Goal: Task Accomplishment & Management: Complete application form

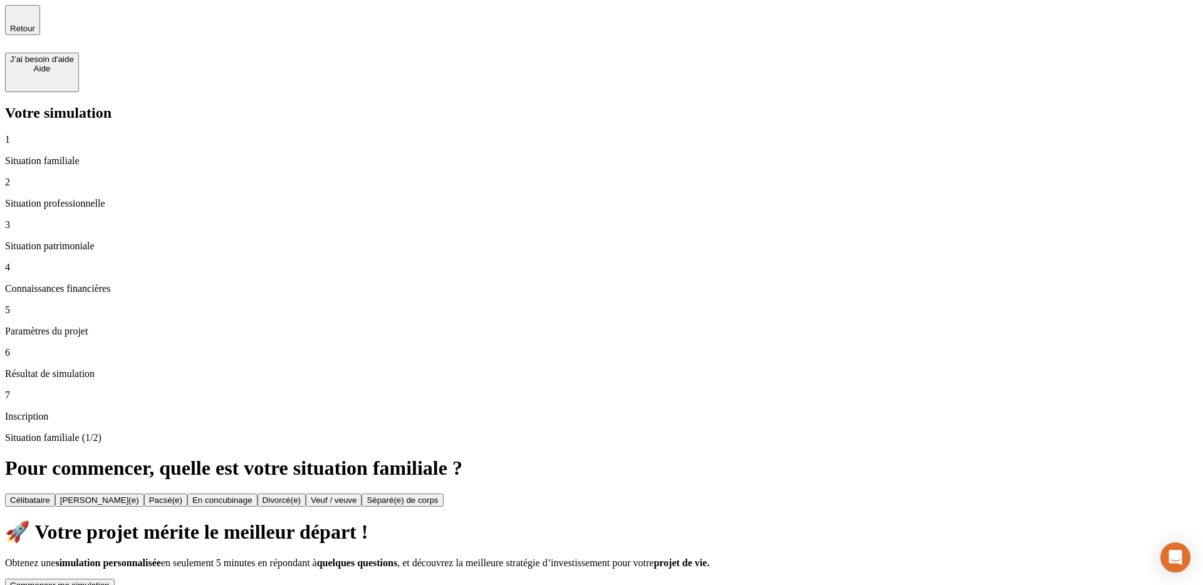
click at [115, 579] on button "Commencer ma simulation" at bounding box center [60, 585] width 110 height 13
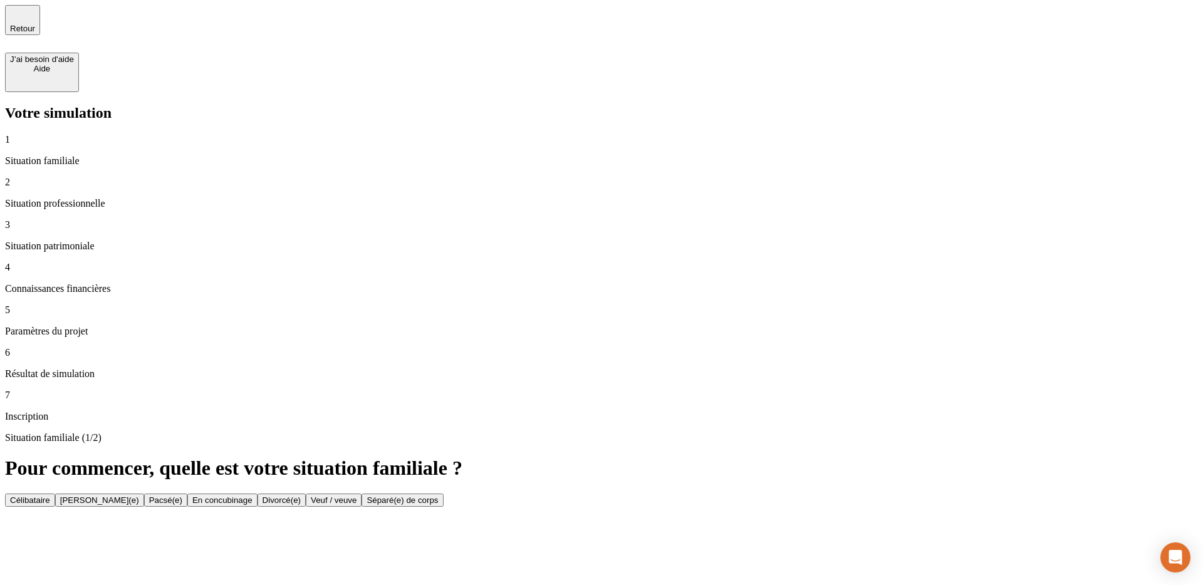
click at [55, 494] on button "Célibataire" at bounding box center [30, 500] width 50 height 13
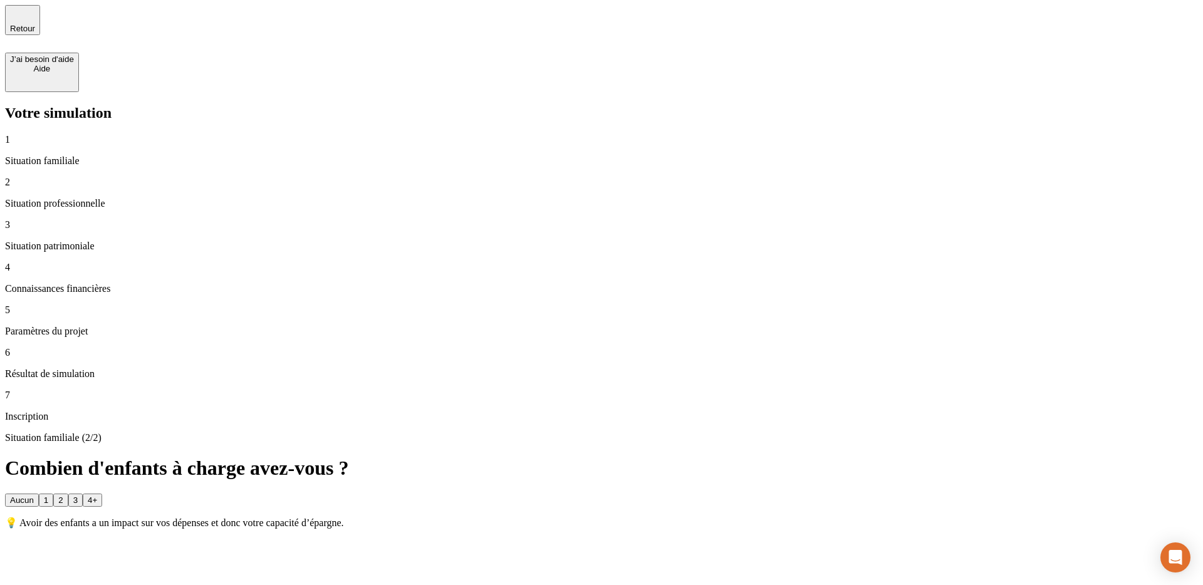
click at [35, 27] on span "Retour" at bounding box center [22, 28] width 25 height 9
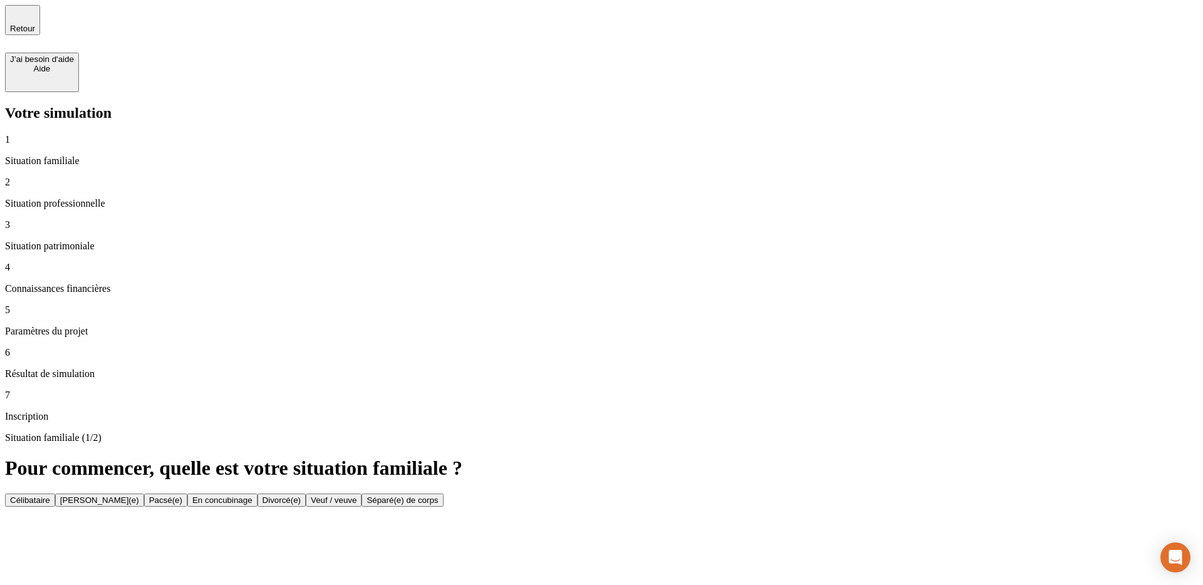
click at [55, 494] on button "Célibataire" at bounding box center [30, 500] width 50 height 13
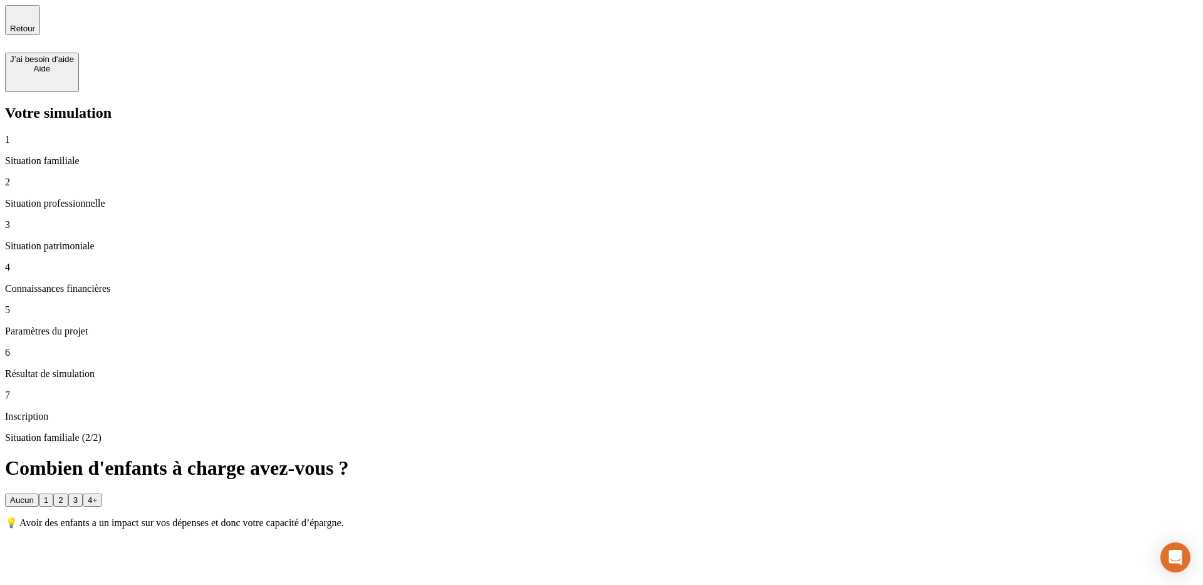
click at [53, 494] on button "1" at bounding box center [46, 500] width 14 height 13
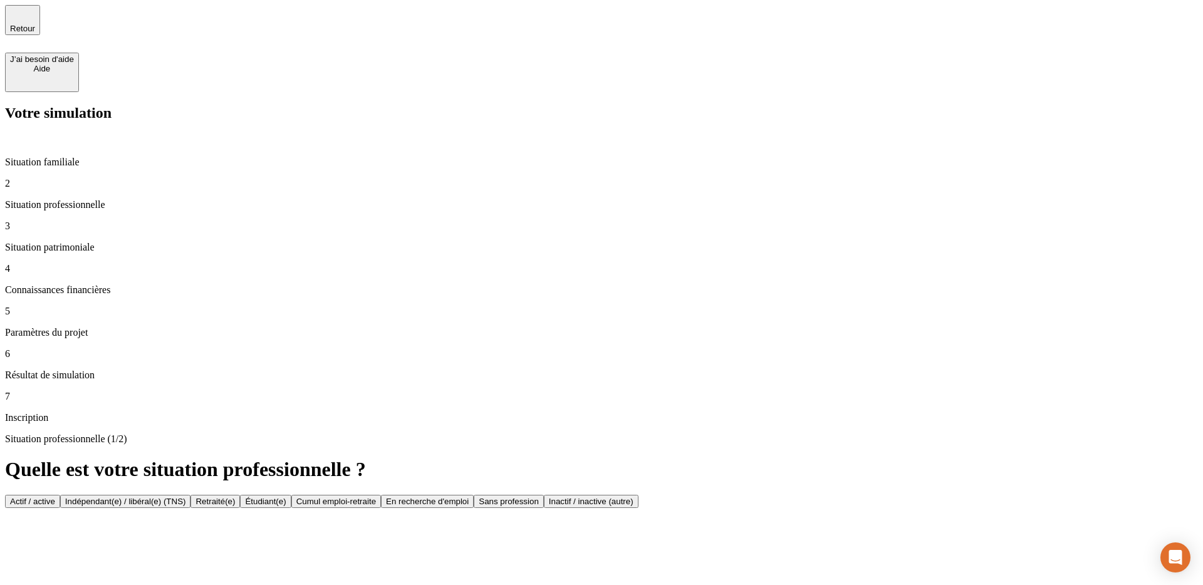
click at [60, 495] on button "Actif / active" at bounding box center [32, 501] width 55 height 13
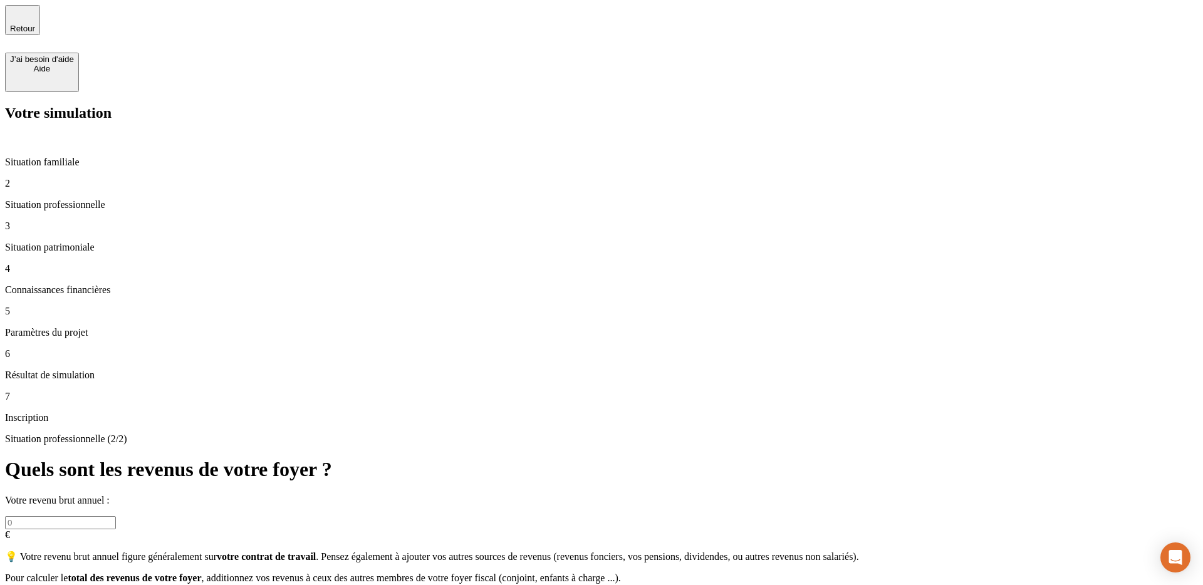
click at [116, 516] on input "text" at bounding box center [60, 522] width 111 height 13
type input "100 000"
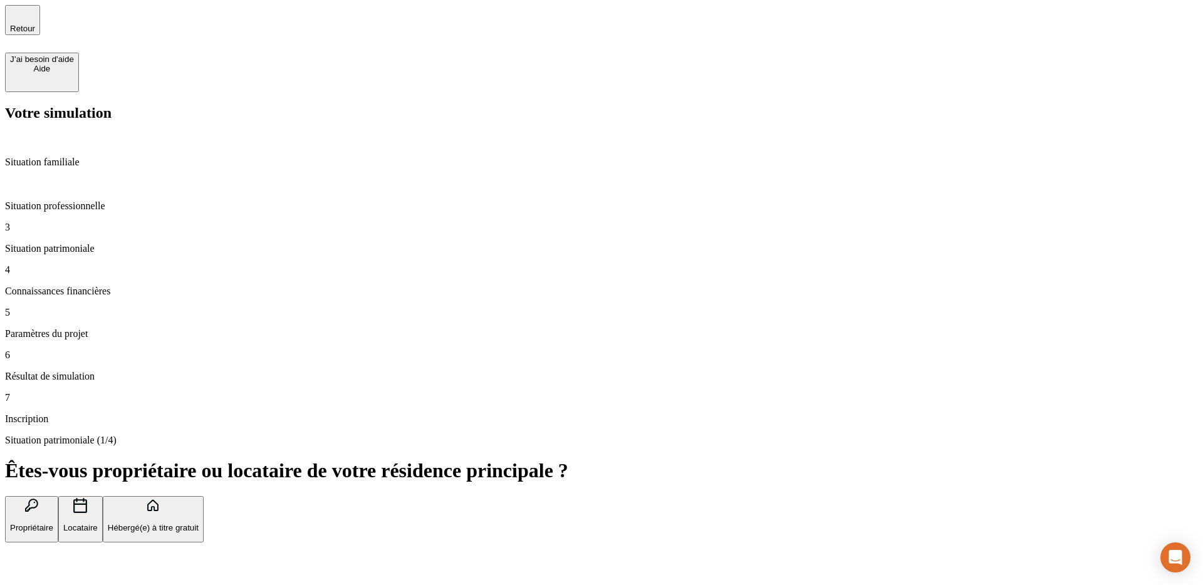
click at [58, 496] on button "Propriétaire" at bounding box center [31, 519] width 53 height 47
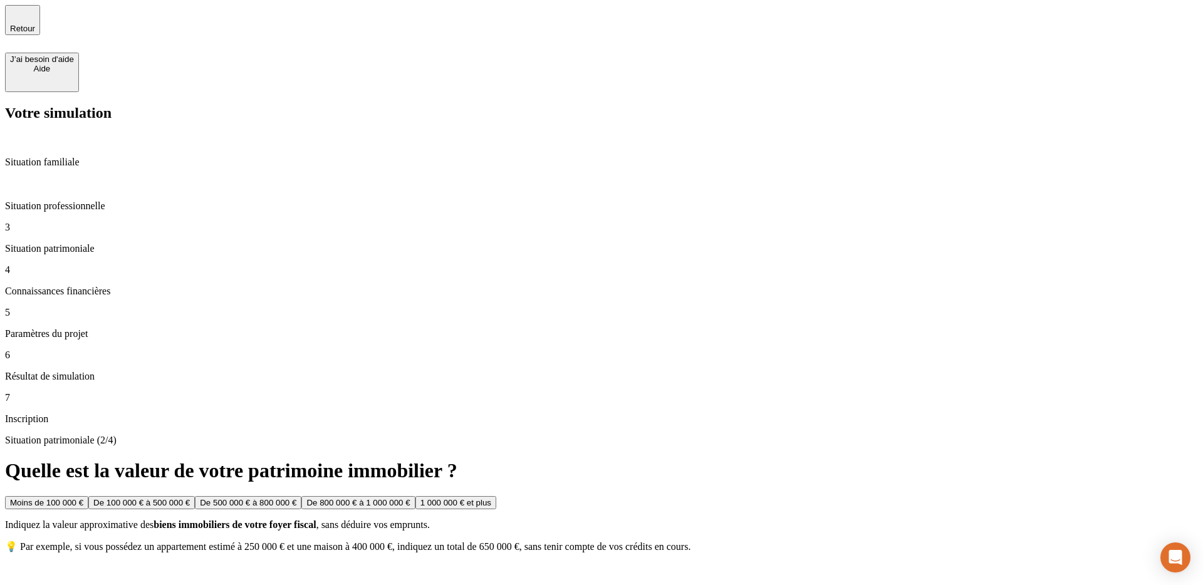
click at [88, 496] on button "Moins de 100 000 €" at bounding box center [46, 502] width 83 height 13
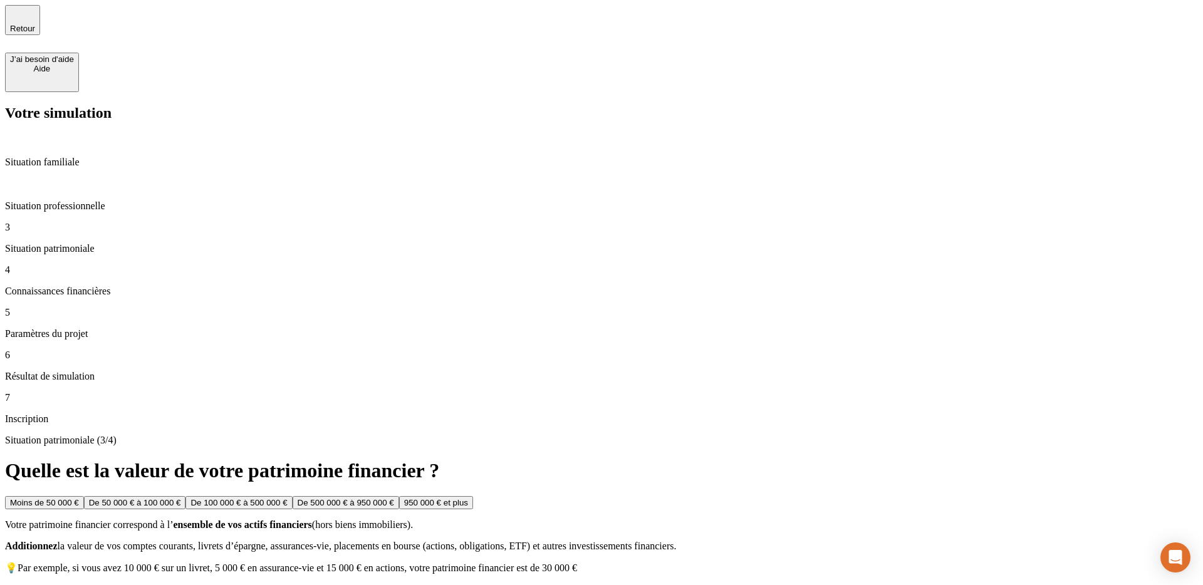
click at [84, 496] on button "Moins de 50 000 €" at bounding box center [44, 502] width 79 height 13
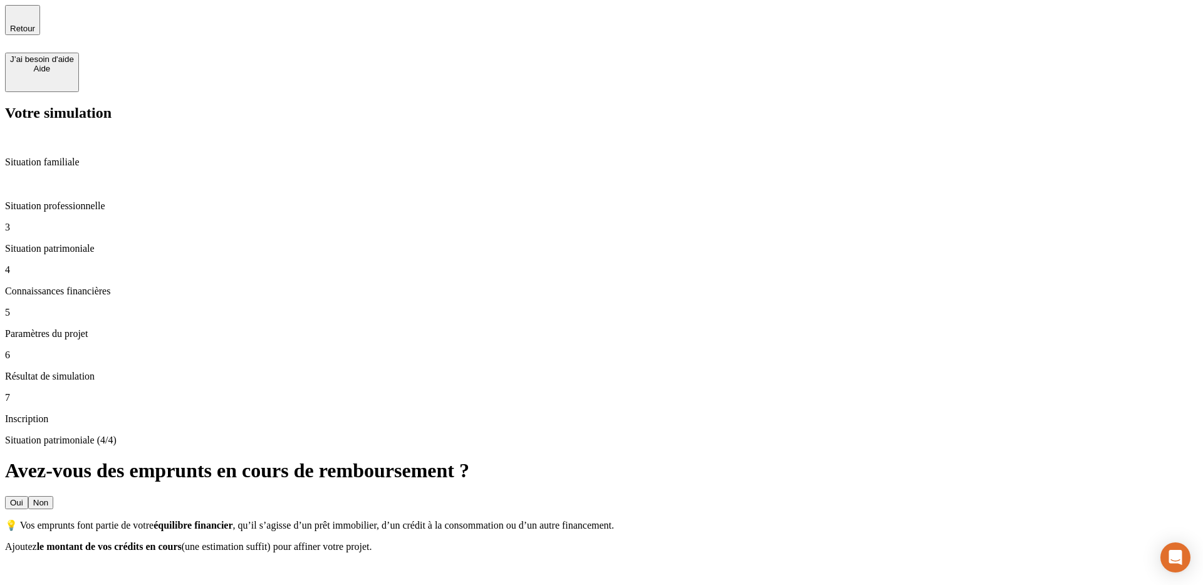
click at [53, 496] on button "Non" at bounding box center [40, 502] width 25 height 13
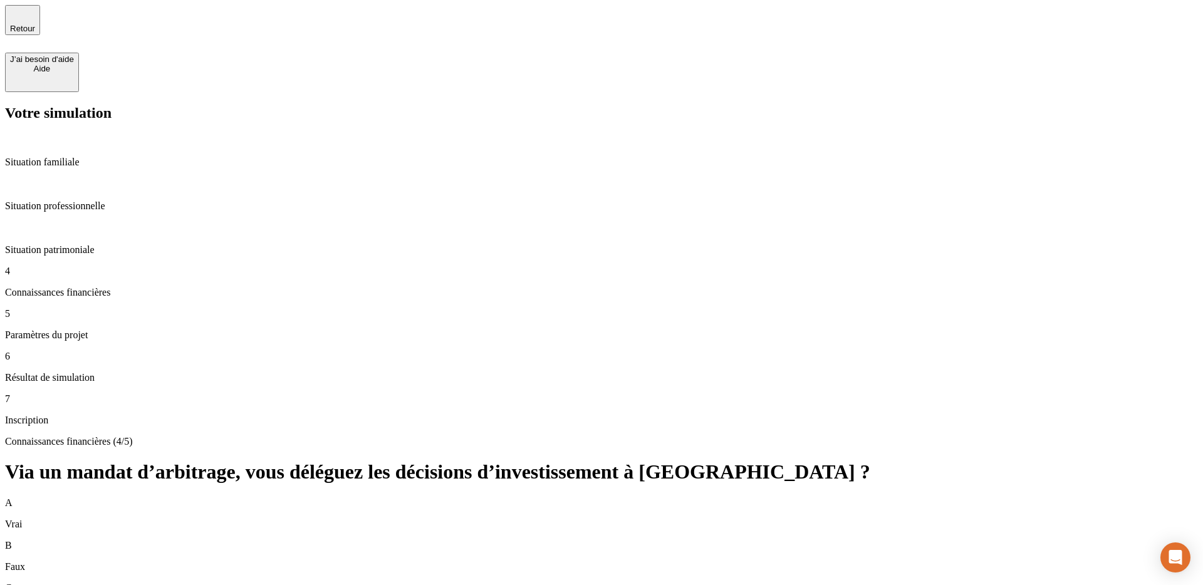
click at [635, 436] on div "Connaissances financières (4/5) Via un mandat d’arbitrage, vous déléguez les dé…" at bounding box center [601, 525] width 1193 height 179
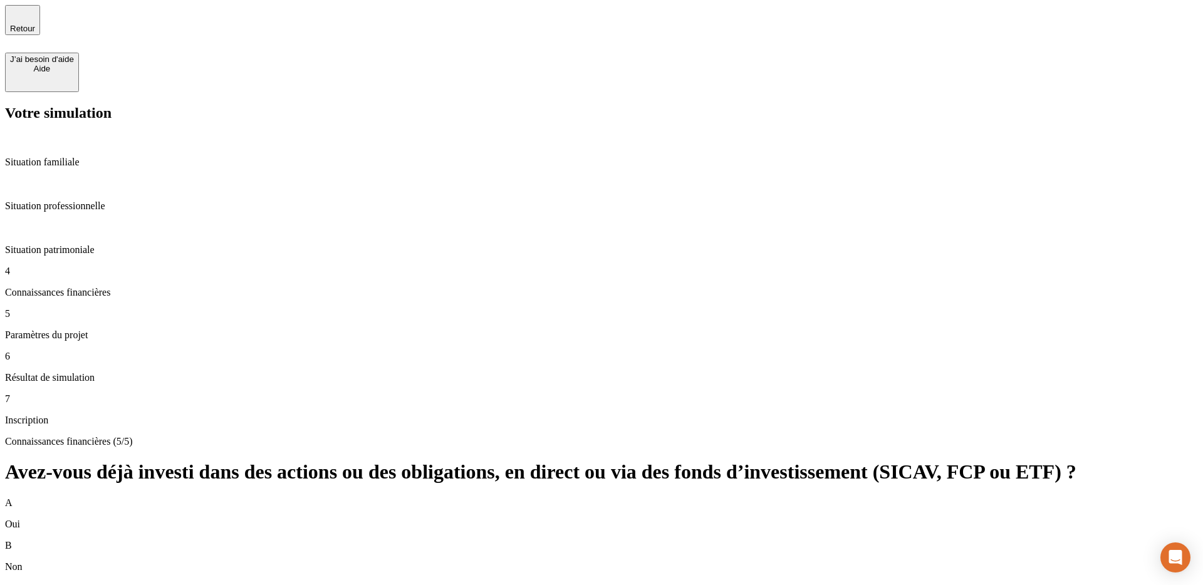
click at [703, 540] on div "B Non" at bounding box center [601, 556] width 1193 height 33
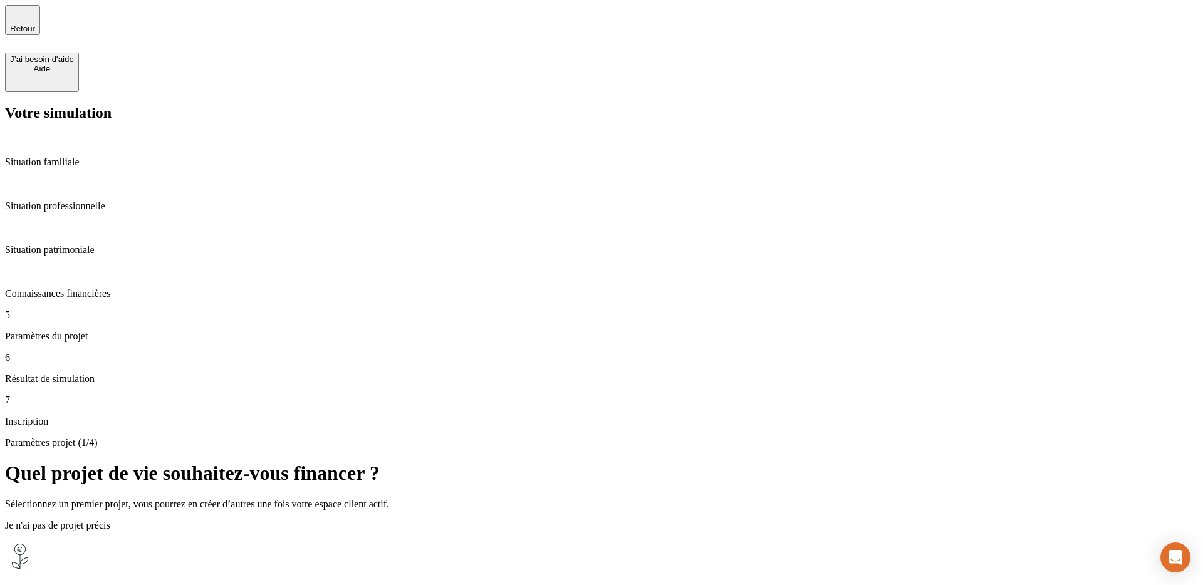
click at [690, 541] on div "Faire fructifier mon épargne Juste un horizon et c'est pas plus mal !" at bounding box center [601, 592] width 1193 height 103
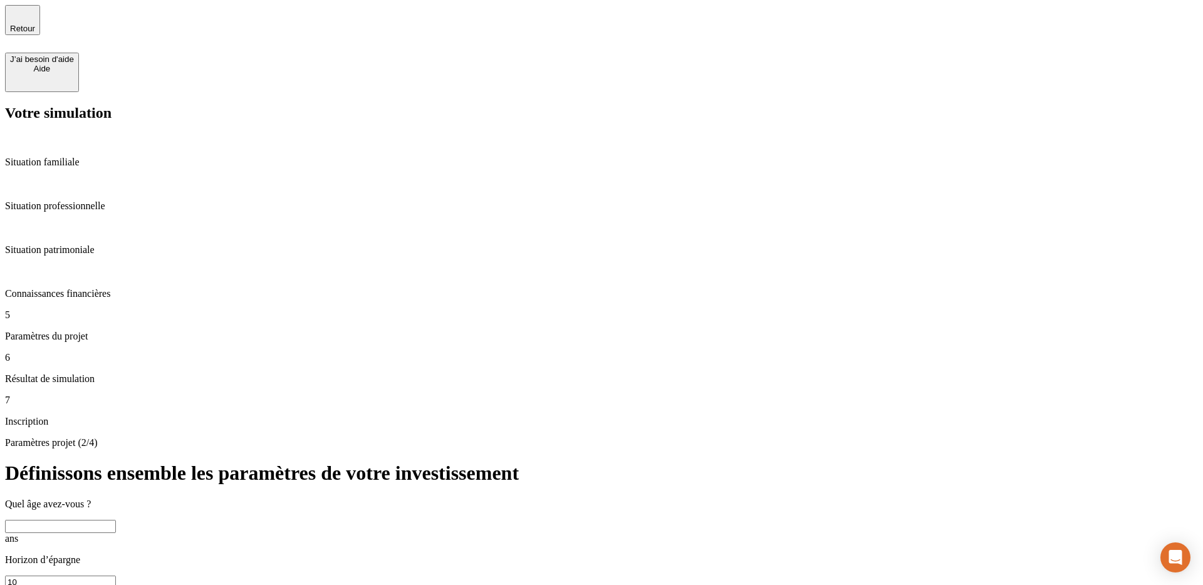
click at [116, 520] on input "text" at bounding box center [60, 526] width 111 height 13
type input "30"
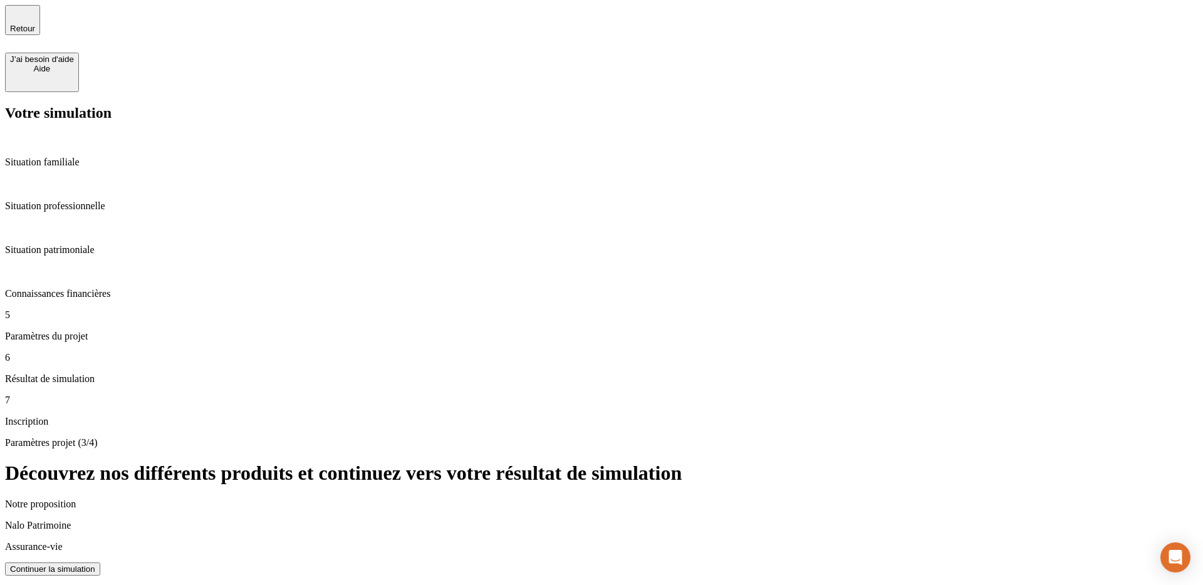
click at [95, 564] on div "Continuer la simulation" at bounding box center [52, 568] width 85 height 9
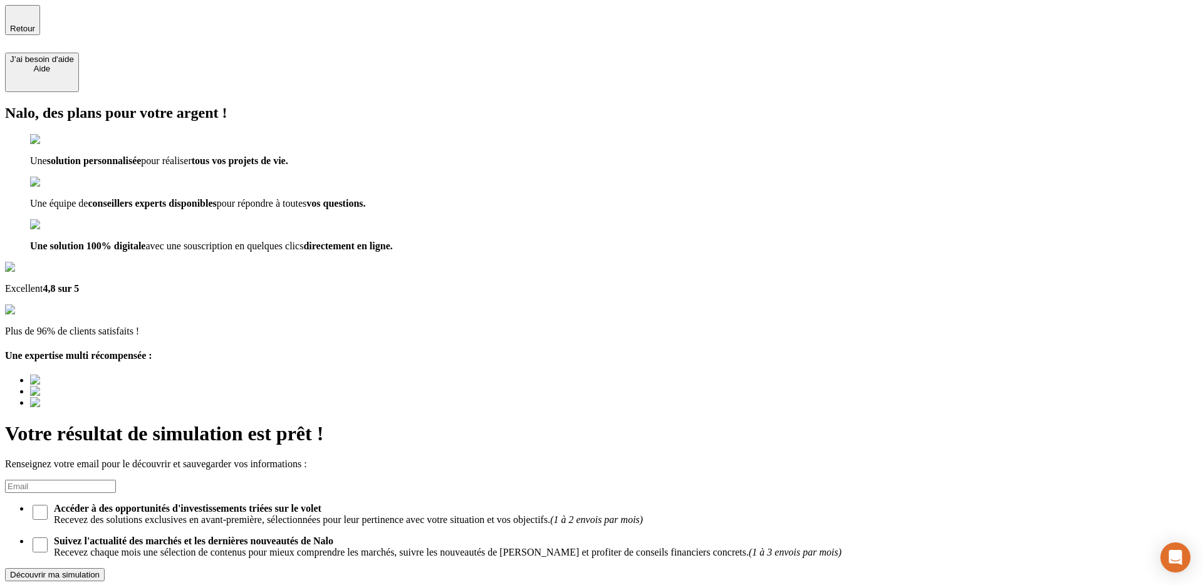
click at [116, 480] on input at bounding box center [60, 486] width 111 height 13
type input "testdelphine@hotmail.fr"
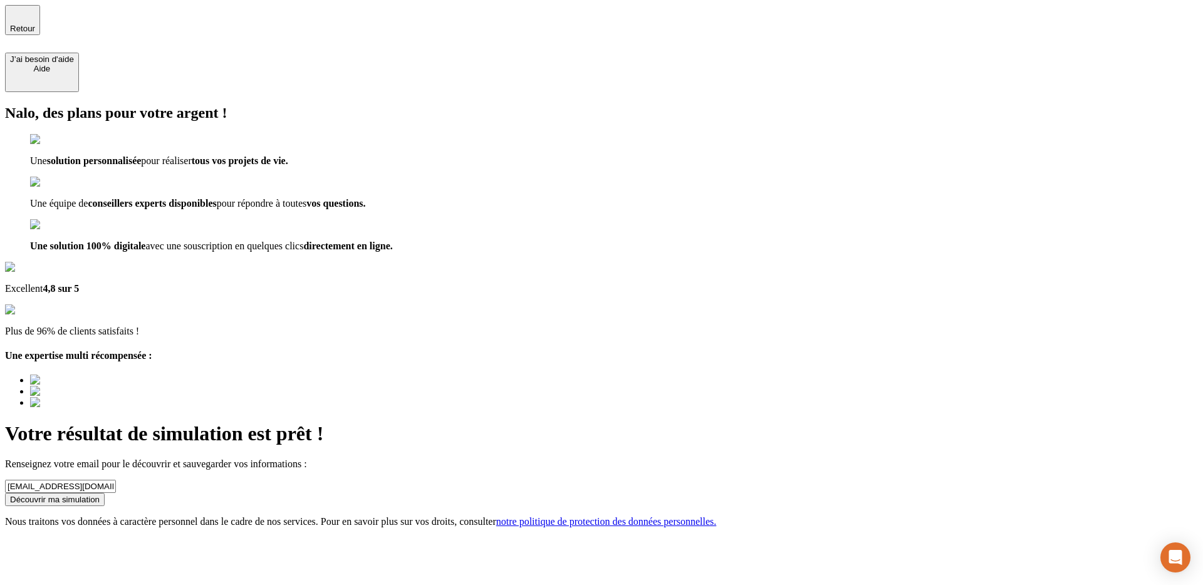
click at [707, 361] on div "Nalo, des plans pour votre argent ! Une solution personnalisée pour réaliser to…" at bounding box center [601, 316] width 1193 height 423
click at [105, 493] on button "Découvrir ma simulation" at bounding box center [55, 499] width 100 height 13
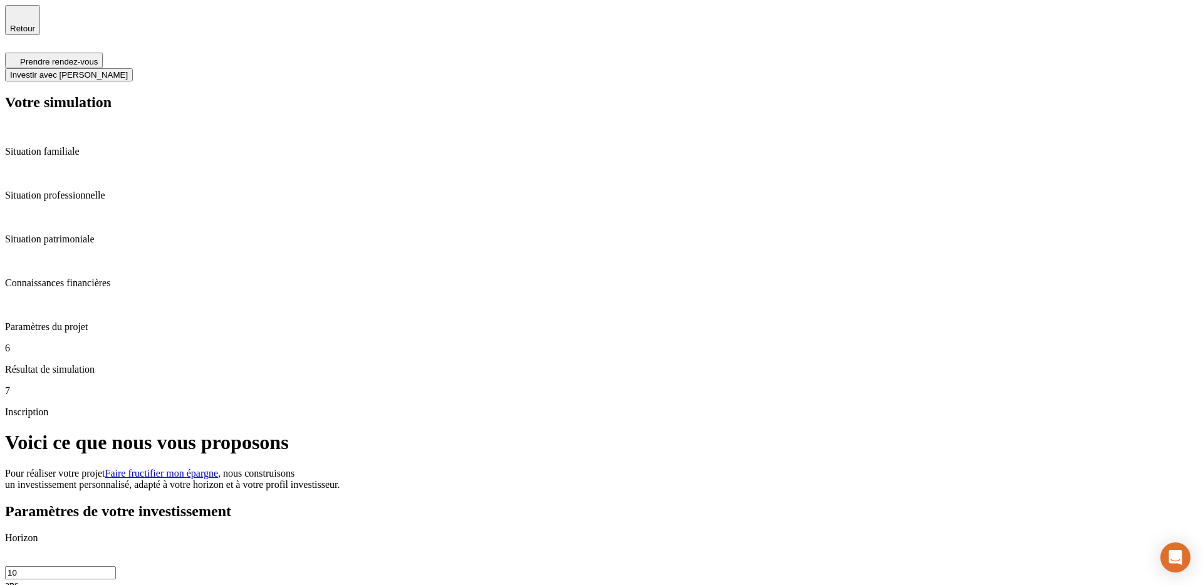
click at [128, 70] on span "Investir avec [PERSON_NAME]" at bounding box center [69, 74] width 118 height 9
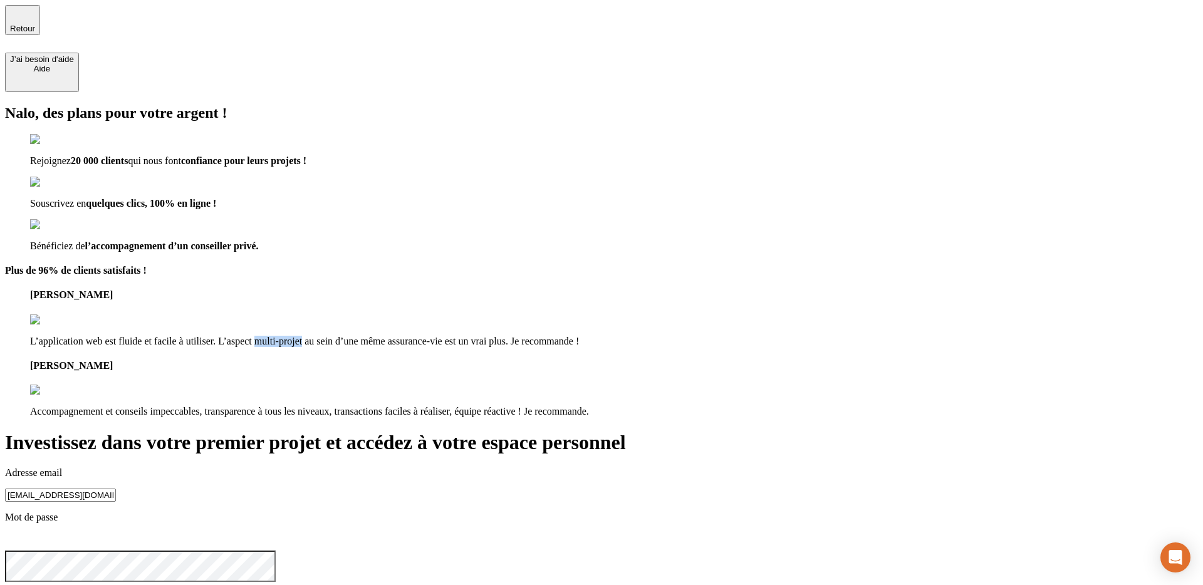
drag, startPoint x: 359, startPoint y: 332, endPoint x: 396, endPoint y: 335, distance: 37.1
click at [396, 336] on p "L’application web est fluide et facile à utiliser. L’aspect multi-projet au sei…" at bounding box center [614, 341] width 1168 height 11
click at [446, 417] on div "Nalo, des plans pour votre argent ! Rejoignez 20 000 clients qui nous font conf…" at bounding box center [601, 261] width 1193 height 313
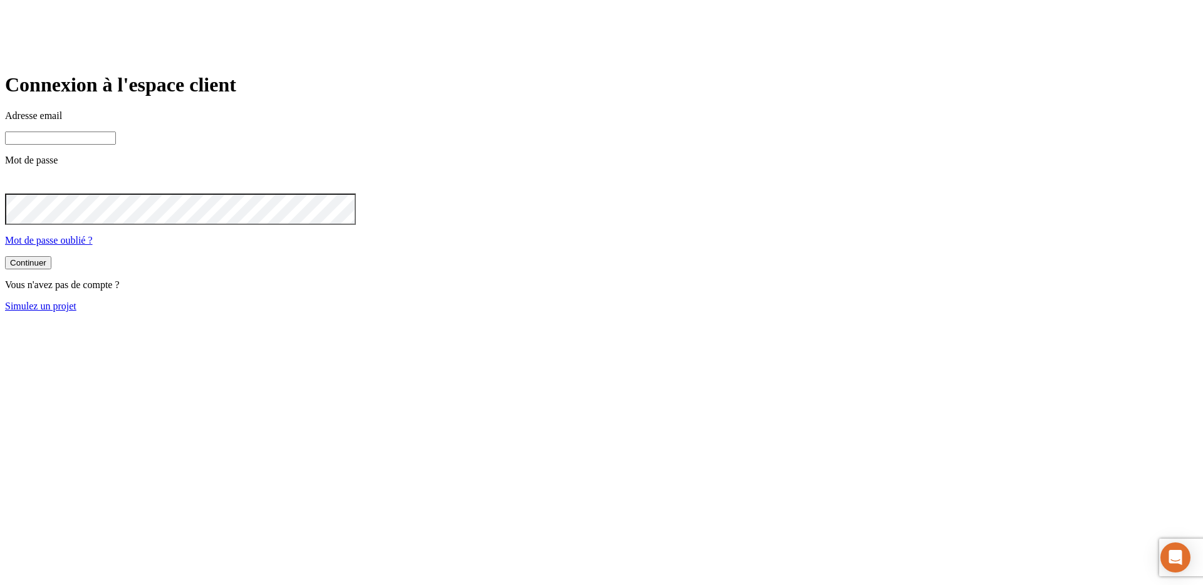
click at [116, 145] on input at bounding box center [60, 138] width 111 height 13
paste input "testantho20250730-1@nalo.fr"
type input "testantho20250730-1@nalo.fr"
click at [51, 271] on button "Continuer" at bounding box center [28, 263] width 46 height 13
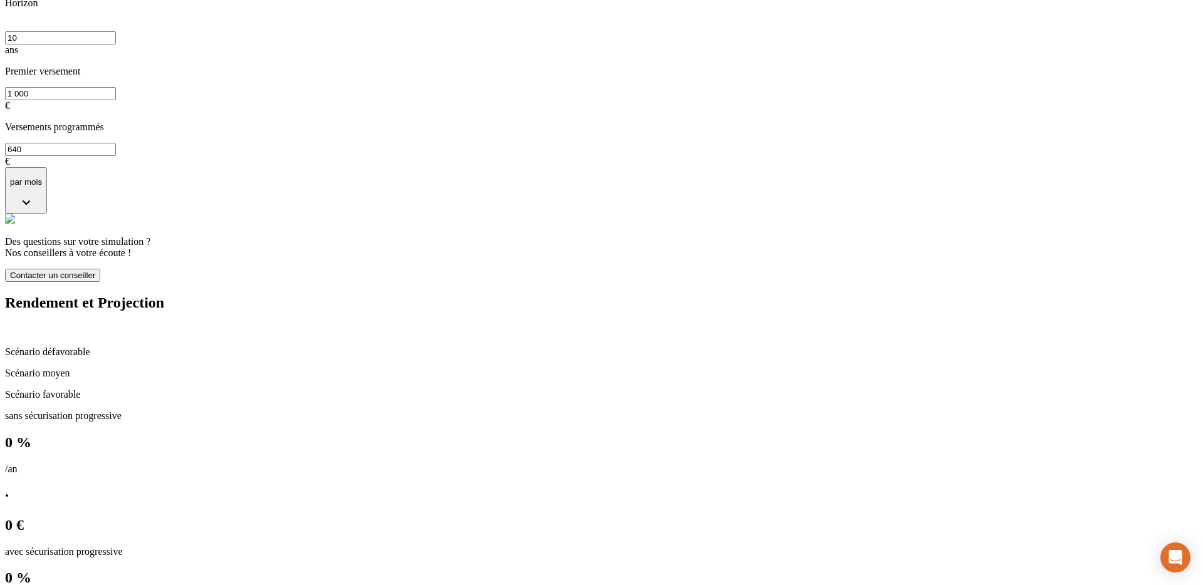
scroll to position [525, 0]
